Goal: Information Seeking & Learning: Check status

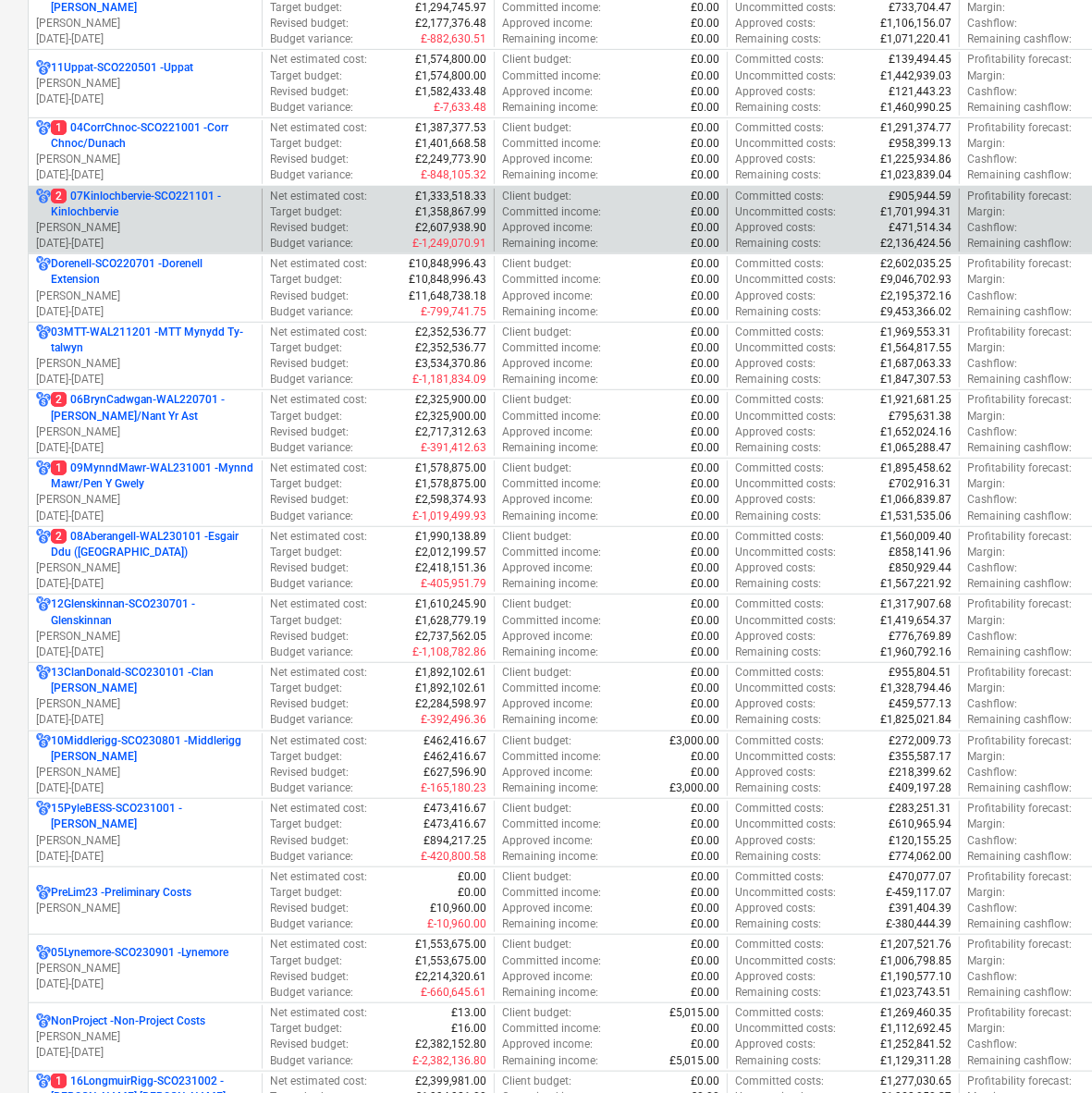
scroll to position [200, 0]
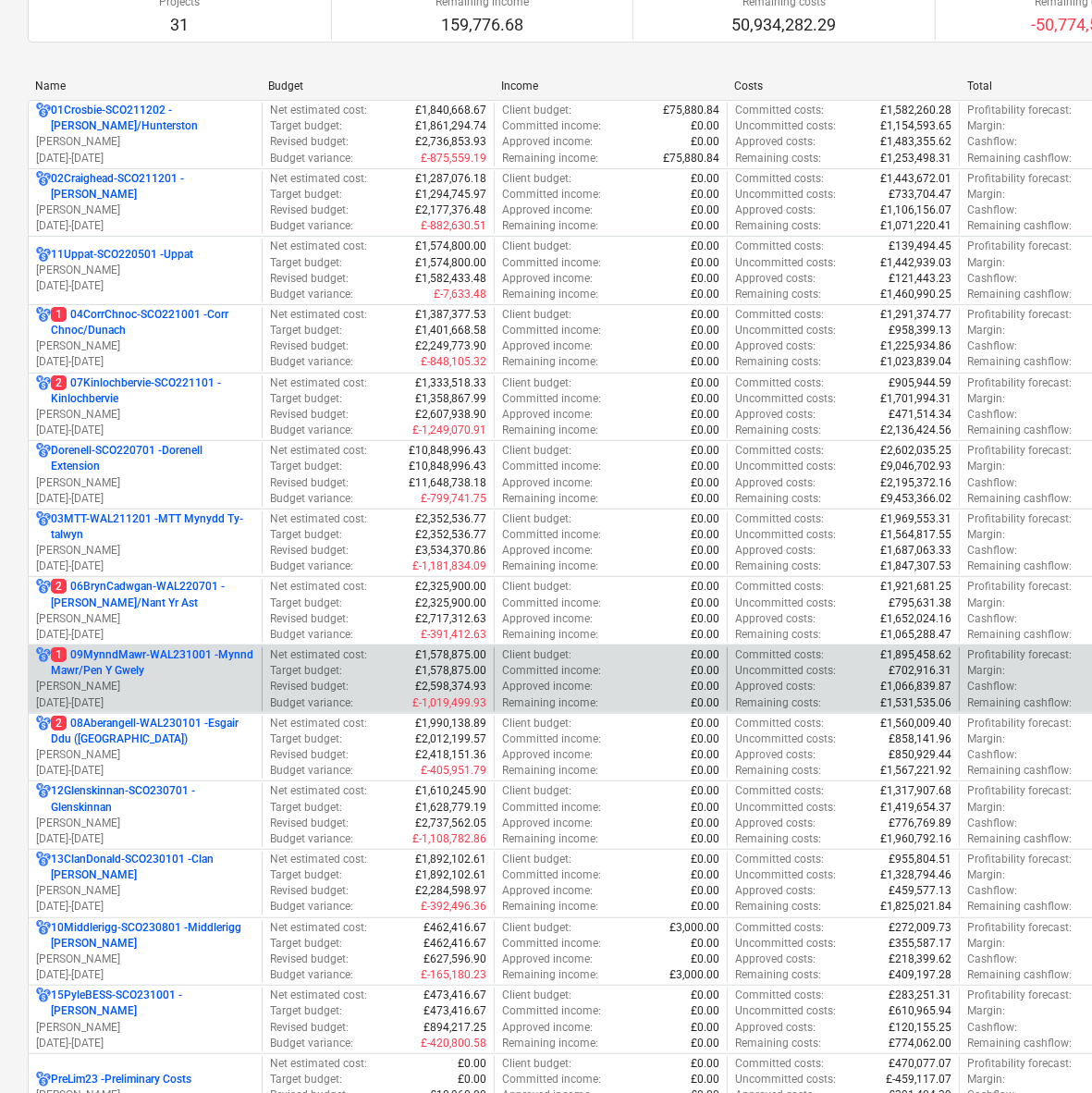
click at [119, 652] on p "1 09MynndMawr-WAL231001 - Mynnd Mawr/Pen Y Gwely" at bounding box center [152, 663] width 203 height 32
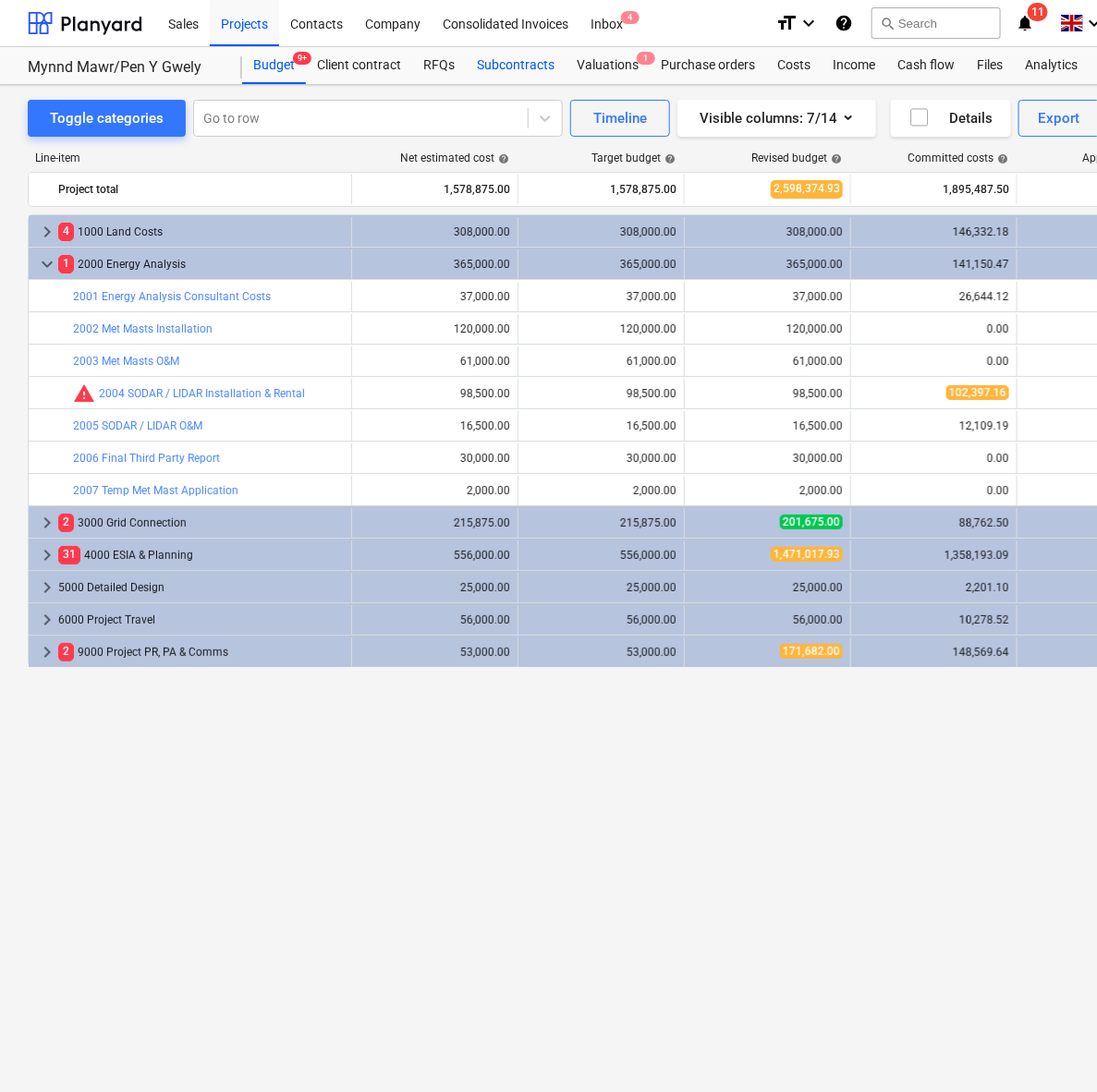
click at [528, 75] on div "Subcontracts" at bounding box center [515, 65] width 100 height 37
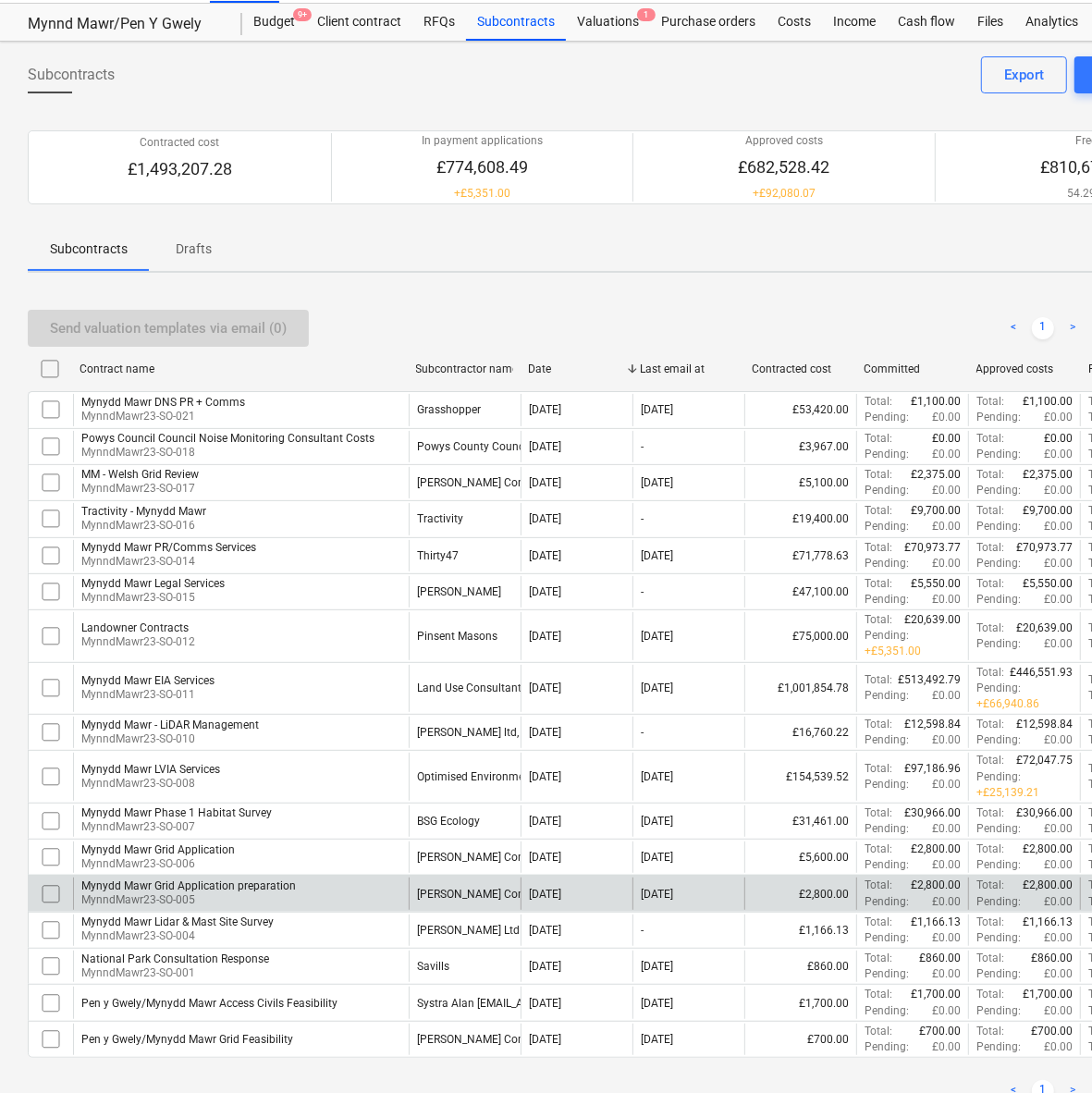
scroll to position [116, 0]
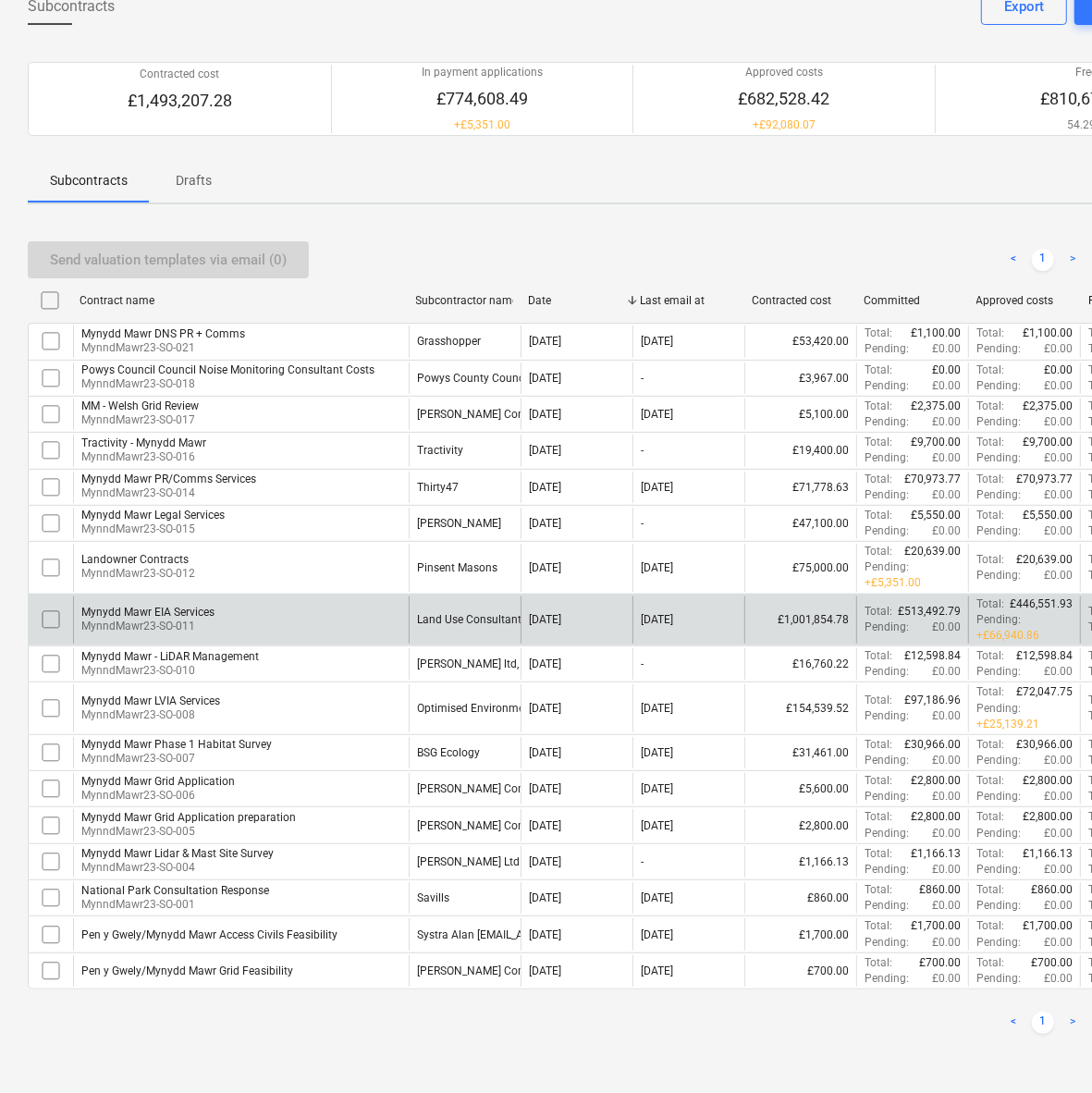
click at [488, 634] on div "Land Use Consultants Ltd LUC" at bounding box center [465, 620] width 112 height 47
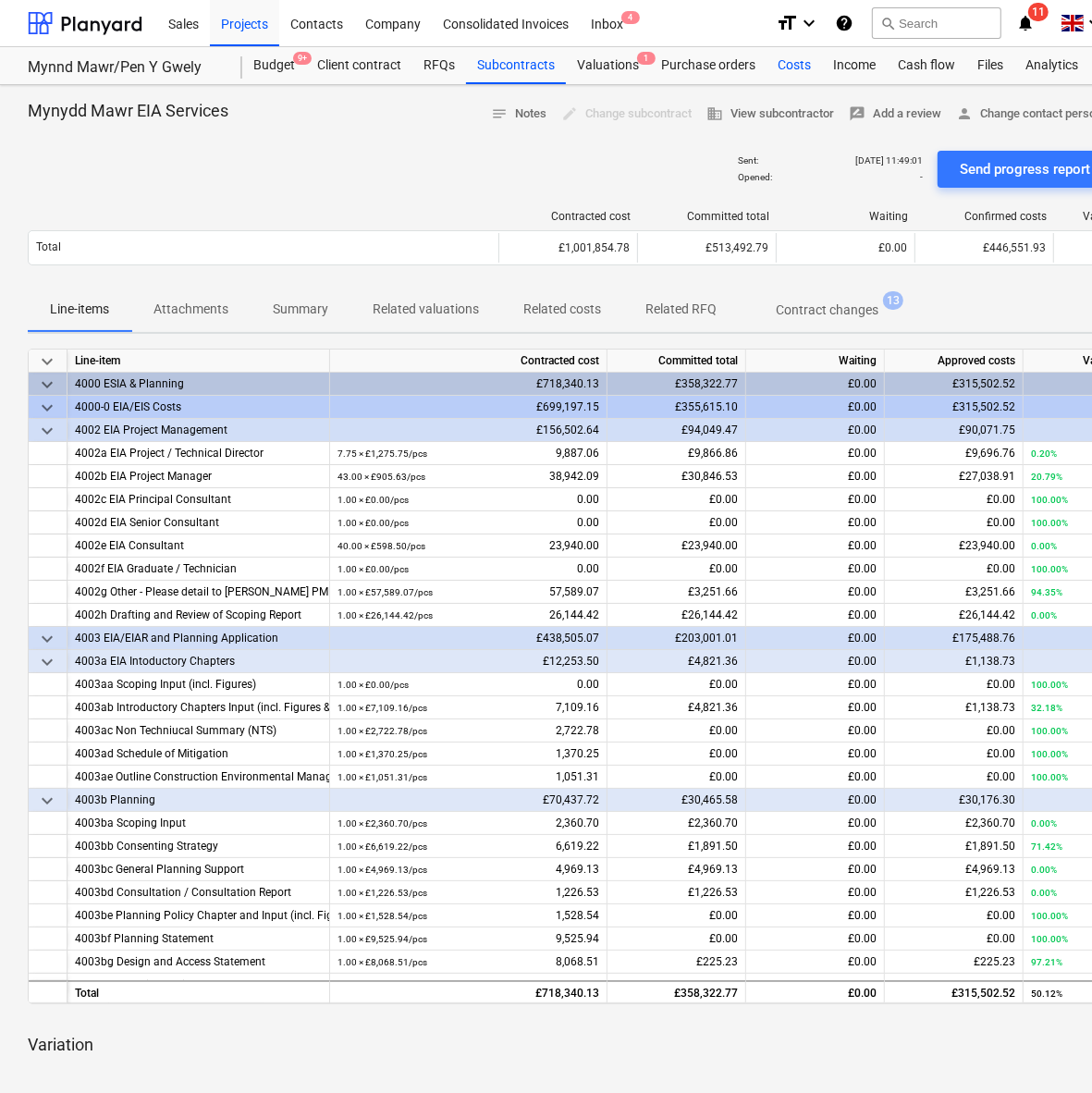
click at [801, 57] on div "Costs" at bounding box center [794, 66] width 55 height 37
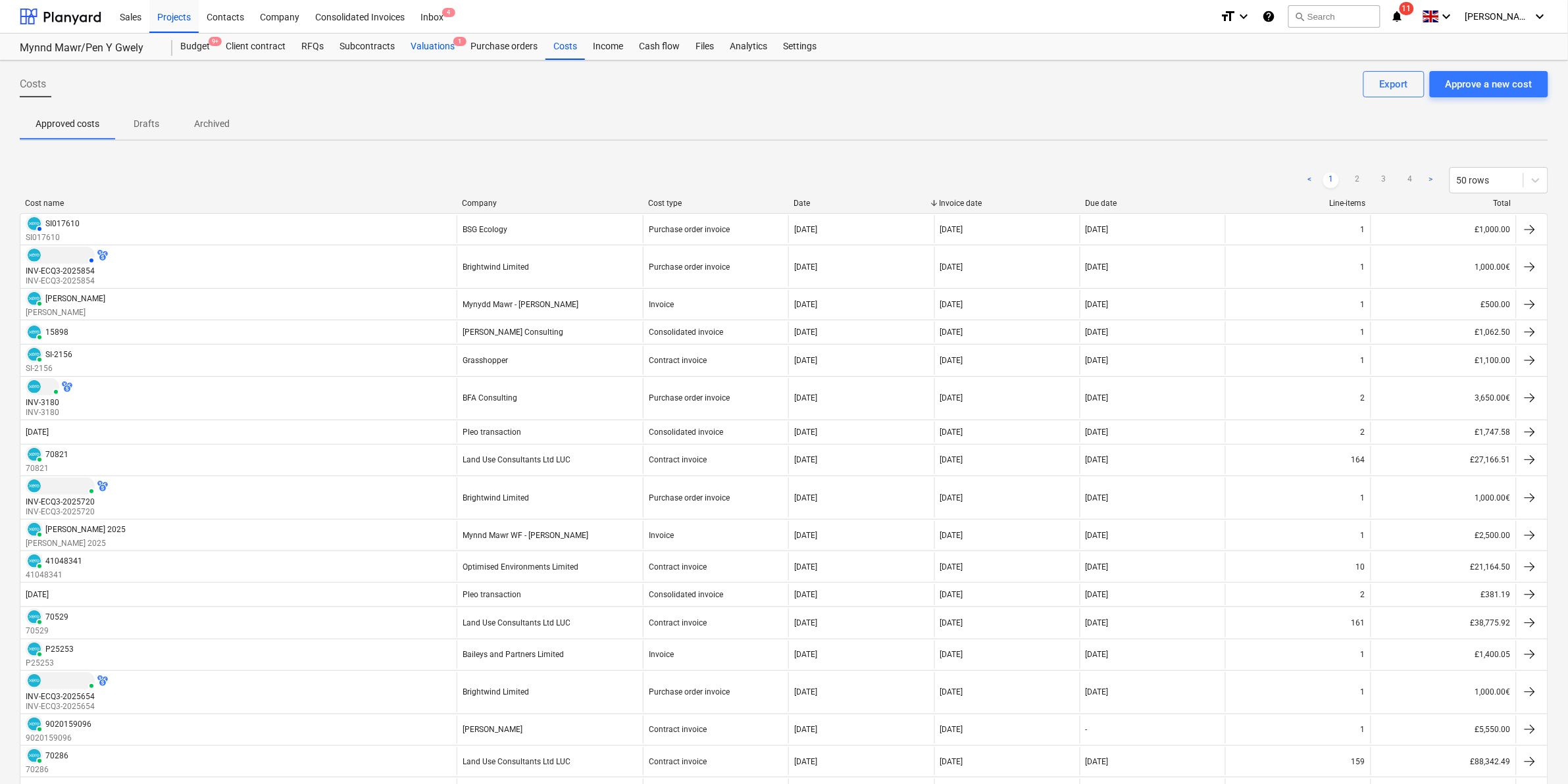
click at [432, 48] on div "Valuations 1" at bounding box center [433, 47] width 60 height 27
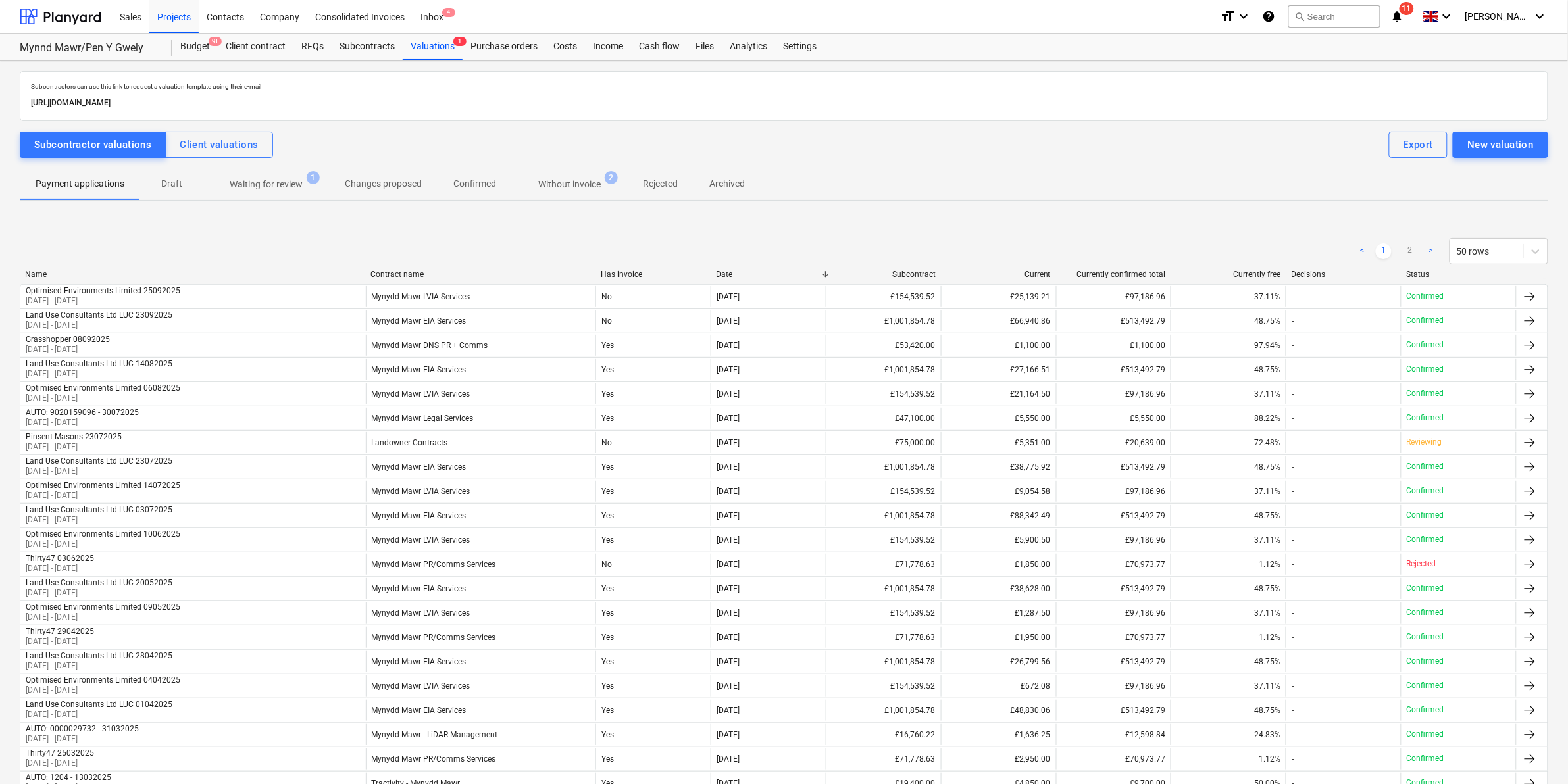
click at [544, 185] on p "Without invoice" at bounding box center [570, 184] width 63 height 14
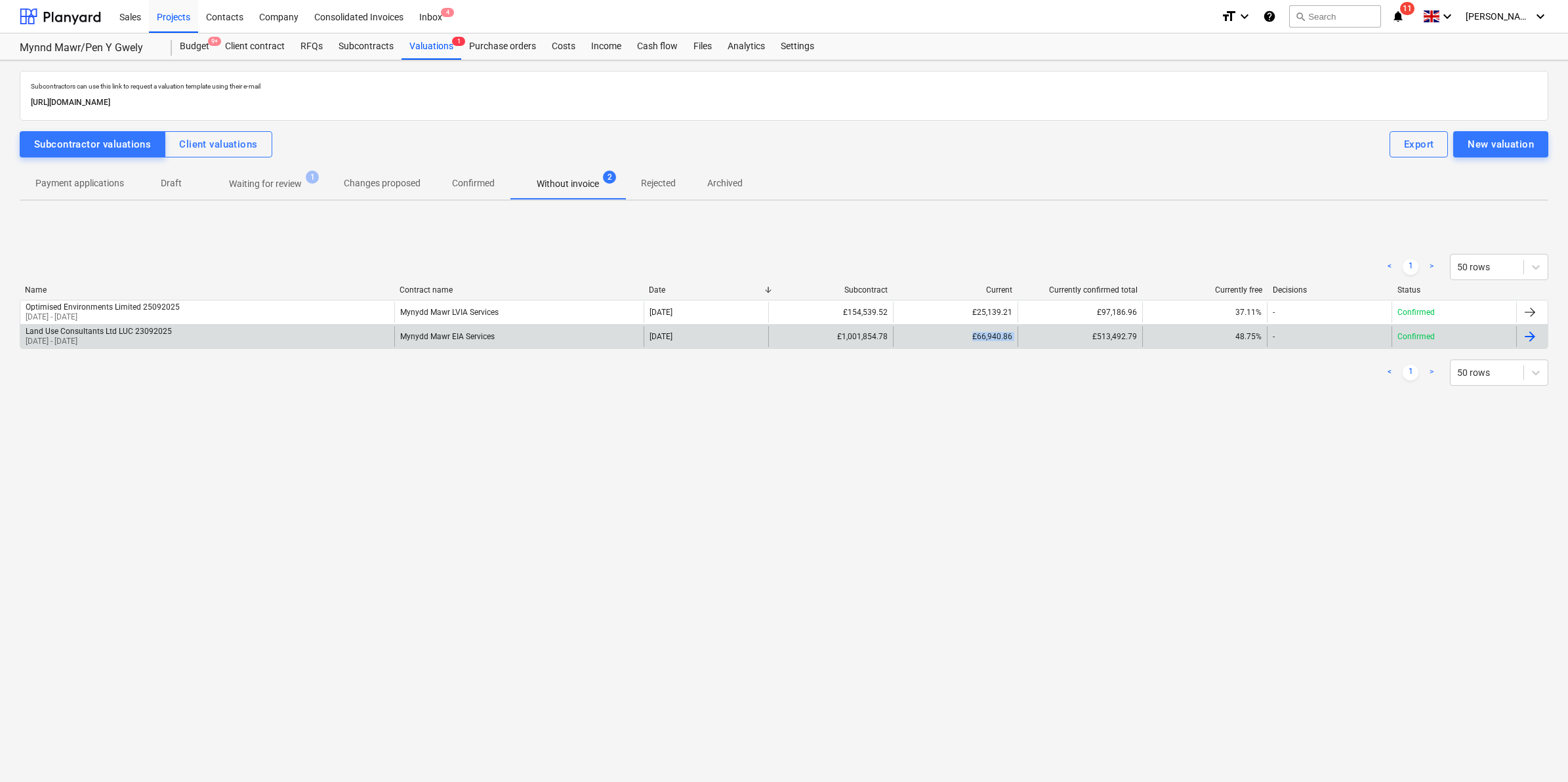
drag, startPoint x: 963, startPoint y: 343, endPoint x: 1028, endPoint y: 347, distance: 65.1
click at [778, 347] on div "Land Use Consultants Ltd LUC 23092025 [DATE] - [DATE] Mynydd Mawr EIA Services …" at bounding box center [784, 337] width 1528 height 21
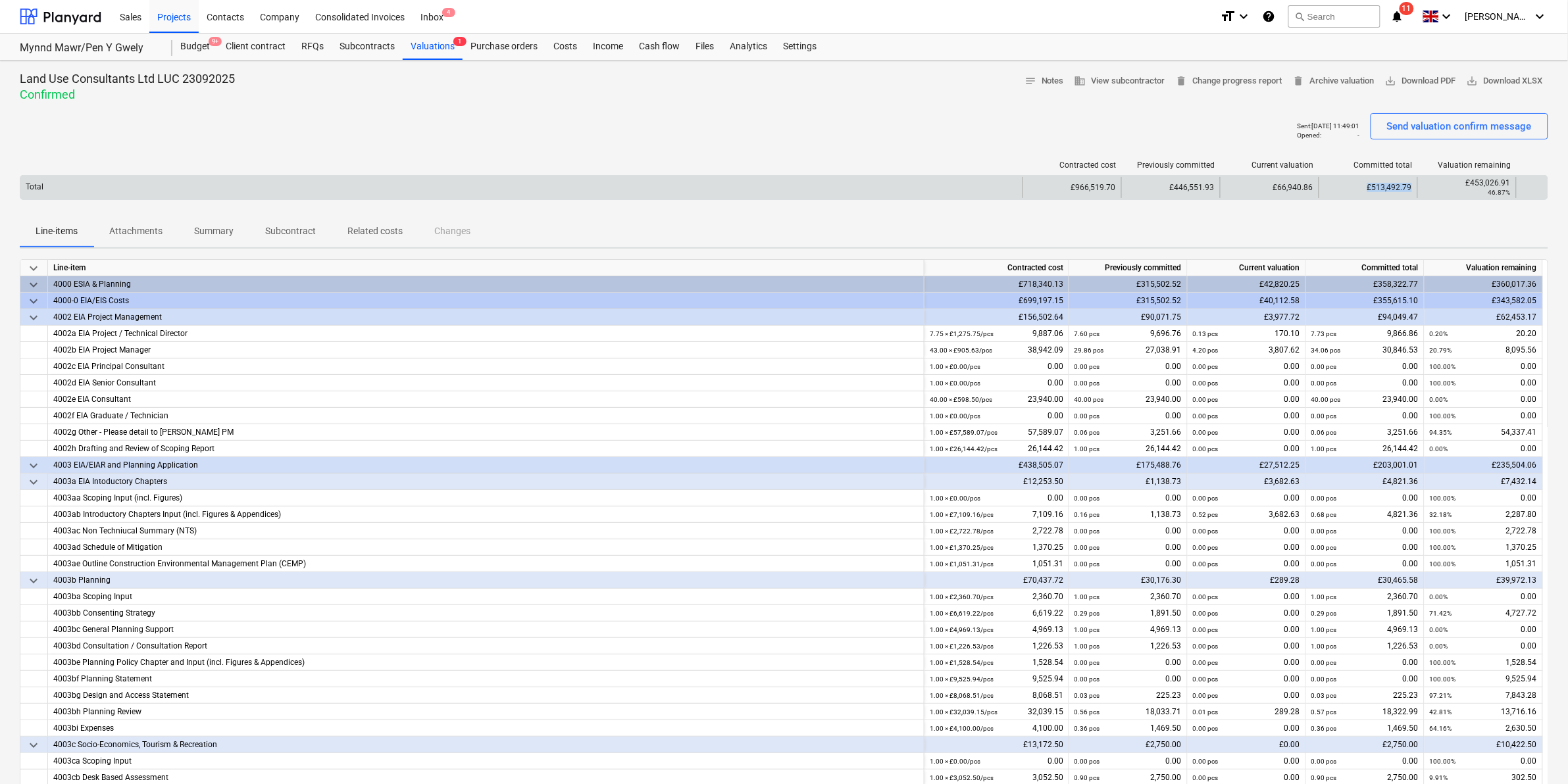
drag, startPoint x: 1357, startPoint y: 184, endPoint x: 1412, endPoint y: 186, distance: 55.0
click at [780, 186] on div "£513,492.79" at bounding box center [1368, 188] width 98 height 21
drag, startPoint x: 1412, startPoint y: 186, endPoint x: 1526, endPoint y: 181, distance: 114.1
click at [780, 181] on div "Total £966,519.70 £446,551.93 £66,940.86 £513,492.79 £453,026.91 46.87%" at bounding box center [784, 188] width 1527 height 21
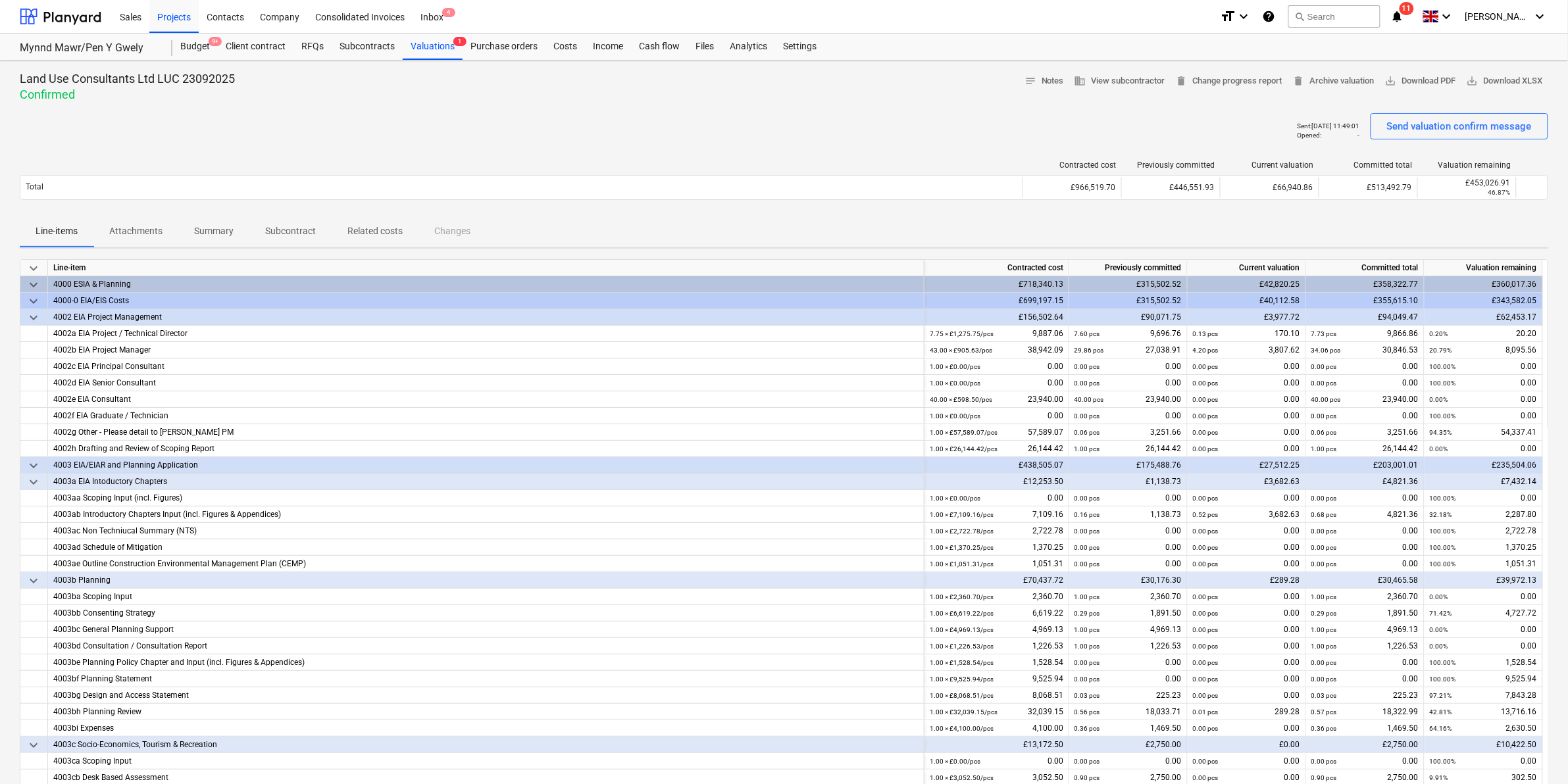
click at [780, 212] on div "Contracted cost Previously committed Current valuation Committed total Valuatio…" at bounding box center [784, 182] width 1528 height 66
